Goal: Find specific page/section: Find specific page/section

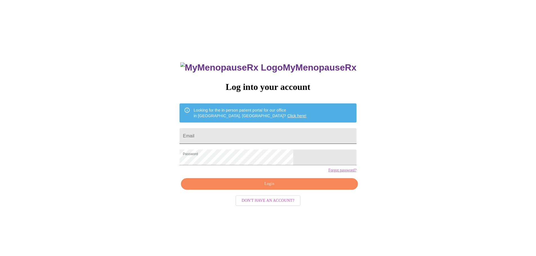
drag, startPoint x: 231, startPoint y: 134, endPoint x: 232, endPoint y: 137, distance: 2.9
click at [231, 134] on input "Email" at bounding box center [268, 136] width 177 height 16
type input "[EMAIL_ADDRESS][DOMAIN_NAME]"
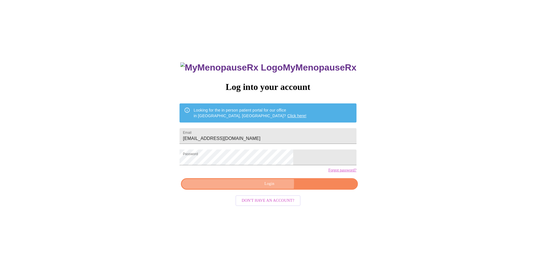
click at [261, 188] on span "Login" at bounding box center [269, 184] width 164 height 7
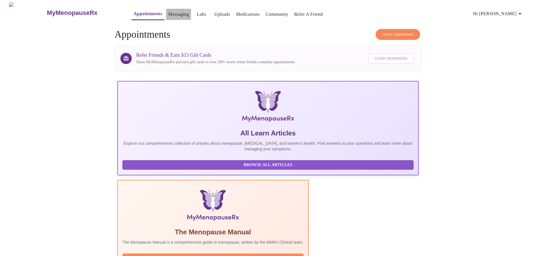
click at [168, 13] on link "Messaging" at bounding box center [178, 14] width 21 height 8
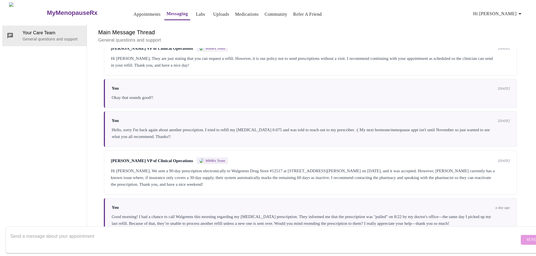
scroll to position [1930, 0]
